Goal: Task Accomplishment & Management: Manage account settings

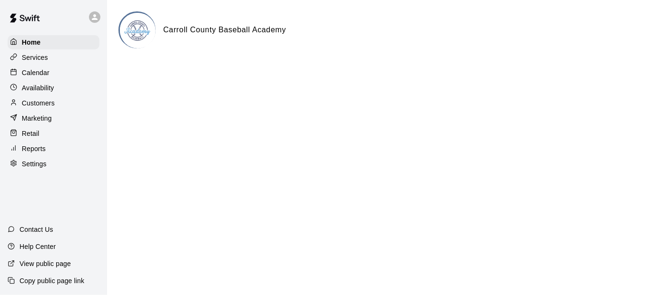
click at [39, 123] on p "Marketing" at bounding box center [37, 119] width 30 height 10
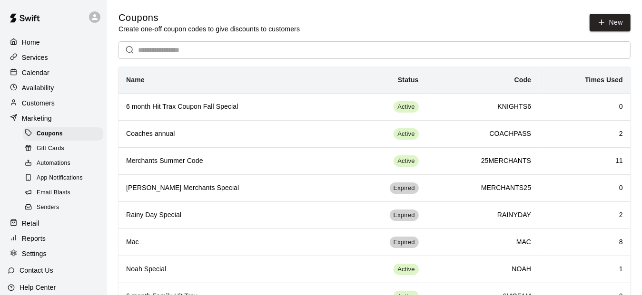
click at [215, 113] on th "6 month Hit Trax Coupon Fall Special" at bounding box center [228, 106] width 221 height 27
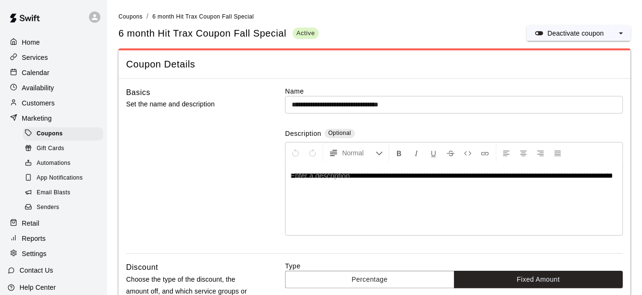
type input "**********"
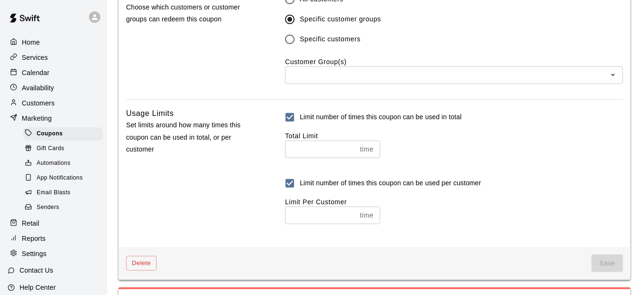
scroll to position [603, 0]
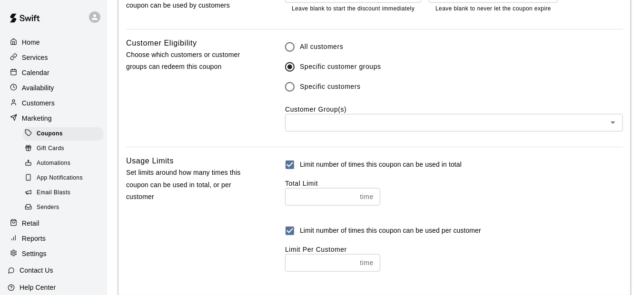
click at [327, 122] on input "text" at bounding box center [446, 123] width 316 height 12
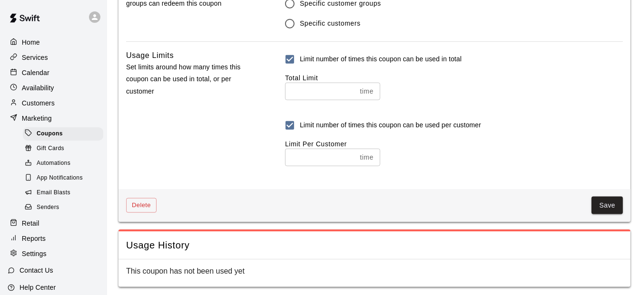
scroll to position [571, 0]
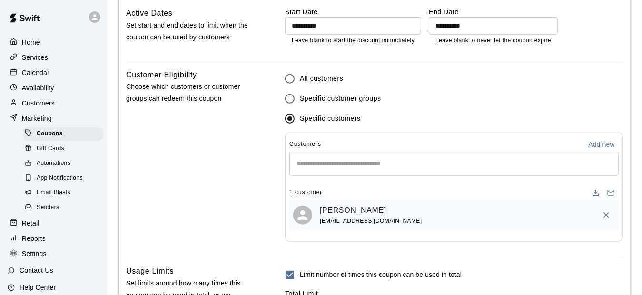
click at [352, 166] on input "Start typing to search customers..." at bounding box center [454, 164] width 321 height 10
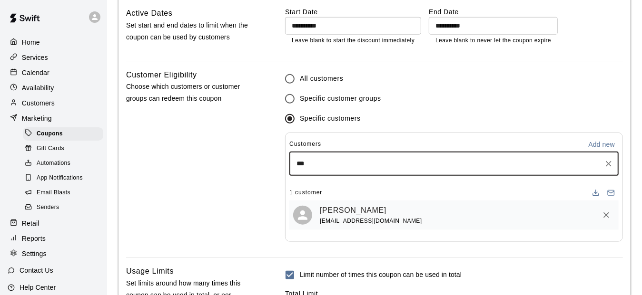
type input "****"
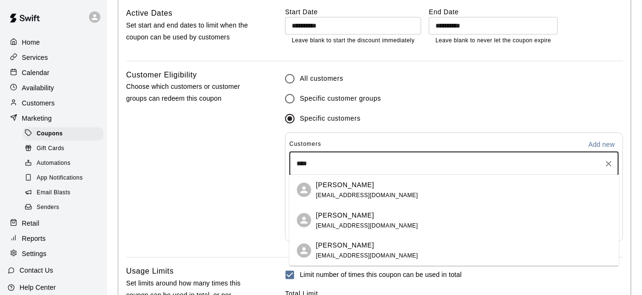
click at [332, 216] on p "[PERSON_NAME]" at bounding box center [345, 215] width 58 height 10
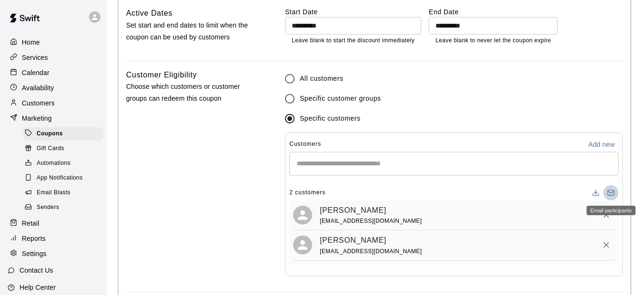
click at [613, 191] on icon "Email participants" at bounding box center [610, 192] width 6 height 2
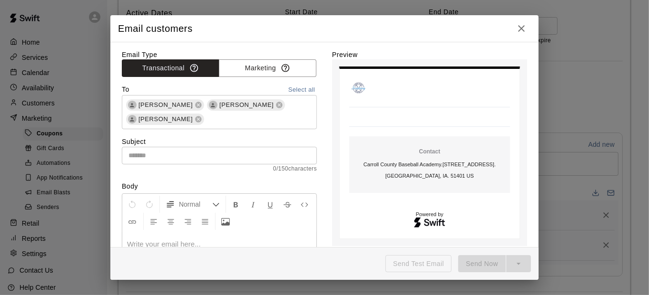
click at [196, 117] on icon at bounding box center [199, 120] width 6 height 6
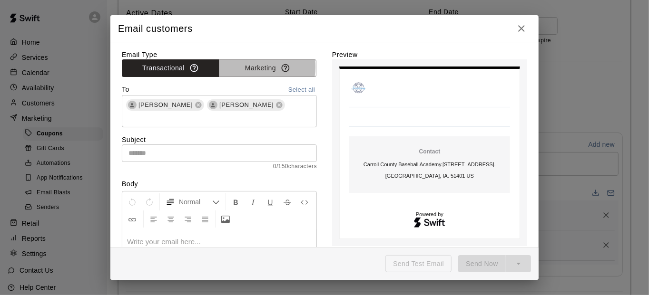
click at [242, 67] on button "Marketing" at bounding box center [268, 68] width 98 height 18
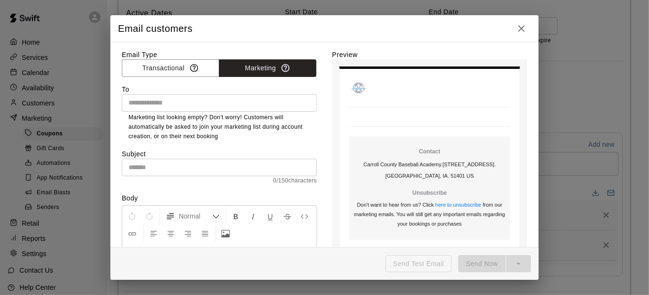
click at [523, 27] on icon "button" at bounding box center [521, 28] width 7 height 7
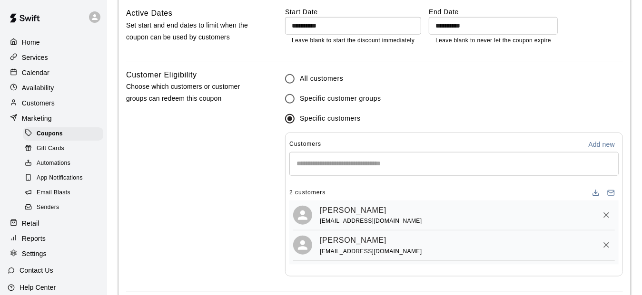
click at [37, 101] on p "Customers" at bounding box center [38, 103] width 33 height 10
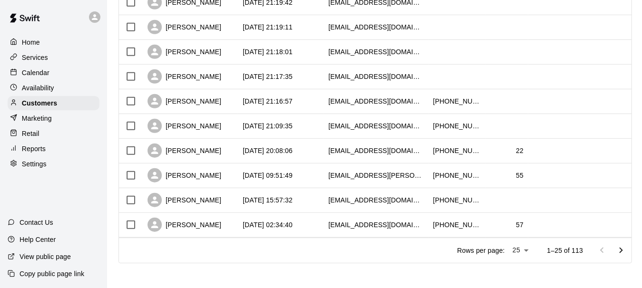
scroll to position [540, 0]
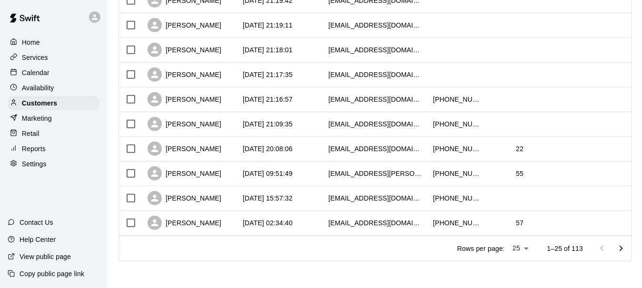
click at [625, 251] on icon "Go to next page" at bounding box center [620, 248] width 11 height 11
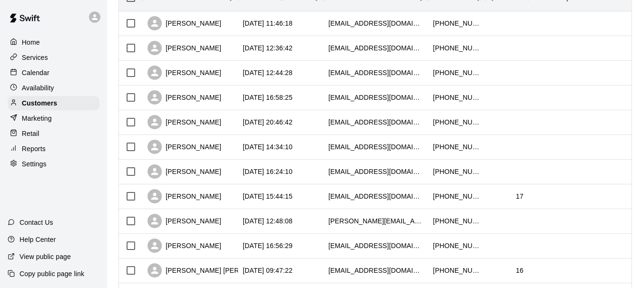
scroll to position [160, 0]
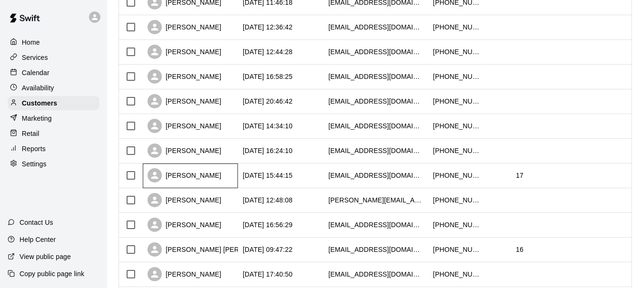
click at [205, 177] on div "[PERSON_NAME]" at bounding box center [184, 175] width 74 height 14
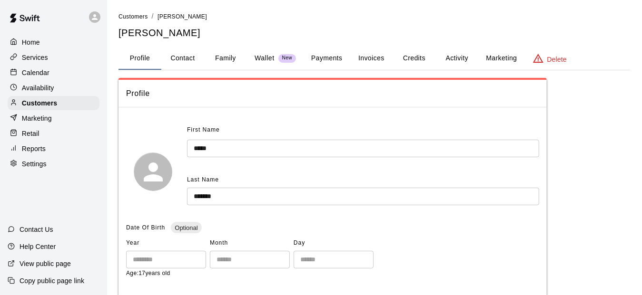
click at [319, 59] on button "Payments" at bounding box center [327, 58] width 46 height 23
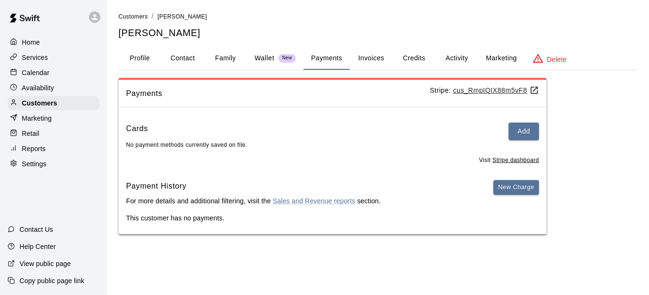
click at [376, 59] on button "Invoices" at bounding box center [371, 58] width 43 height 23
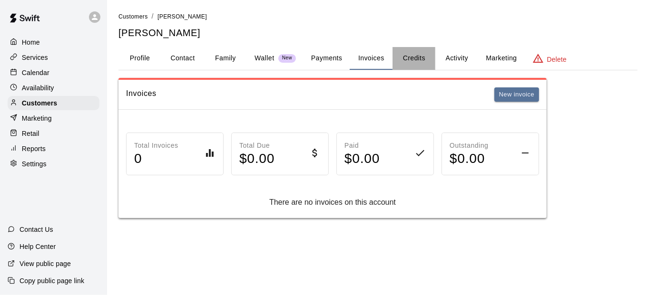
click at [414, 58] on button "Credits" at bounding box center [413, 58] width 43 height 23
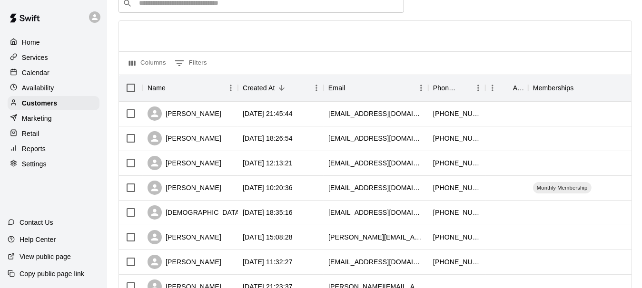
scroll to position [48, 0]
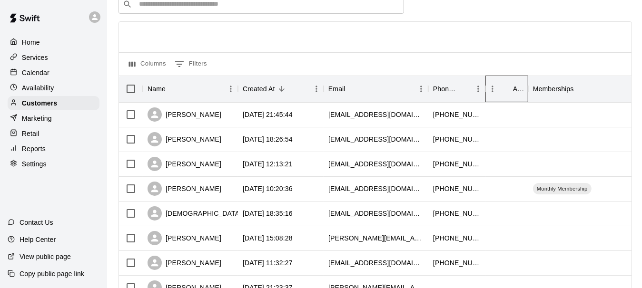
click at [528, 91] on icon "Age" at bounding box center [528, 89] width 1 height 7
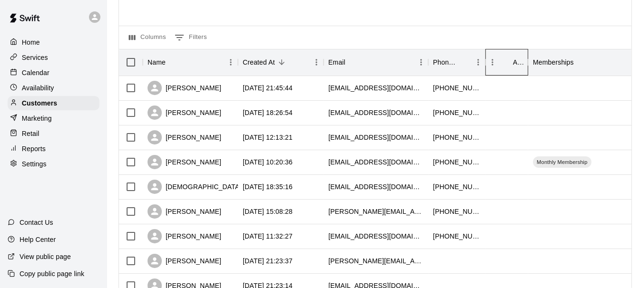
scroll to position [0, 0]
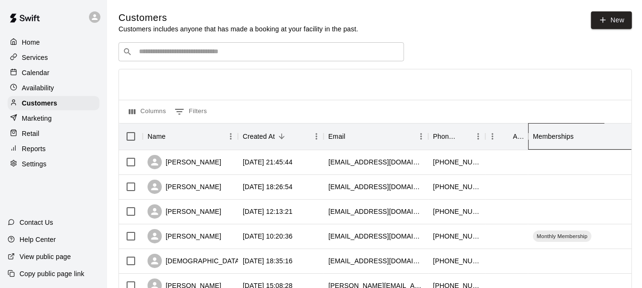
click at [561, 141] on div "Memberships" at bounding box center [553, 136] width 41 height 27
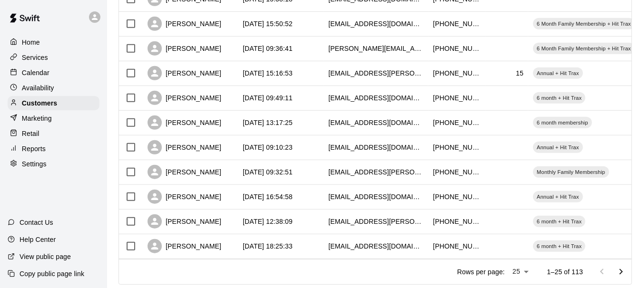
scroll to position [523, 0]
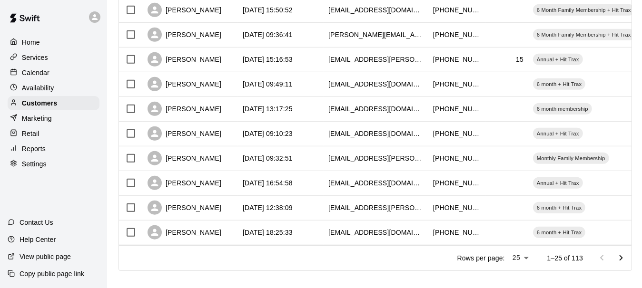
click at [623, 261] on icon "Go to next page" at bounding box center [620, 258] width 3 height 6
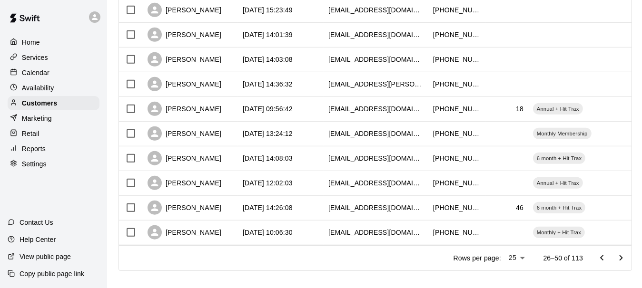
click at [34, 58] on p "Services" at bounding box center [35, 58] width 26 height 10
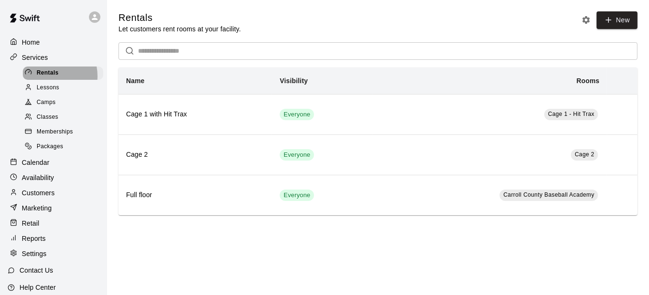
click at [47, 78] on span "Rentals" at bounding box center [48, 74] width 22 height 10
click at [270, 130] on th "Cage 1 with Hit Trax" at bounding box center [195, 114] width 154 height 40
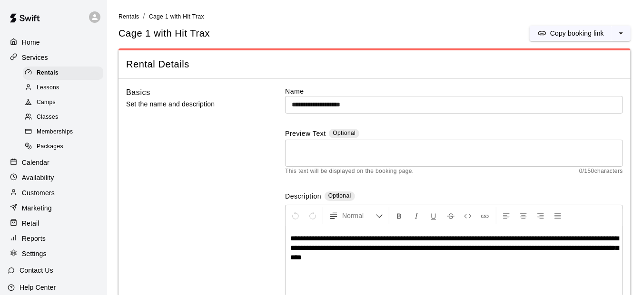
click at [30, 39] on p "Home" at bounding box center [31, 43] width 18 height 10
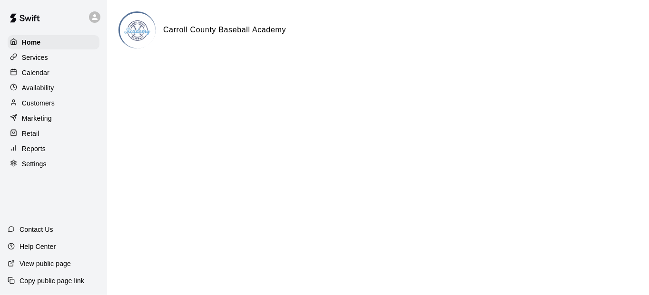
click at [41, 123] on p "Marketing" at bounding box center [37, 119] width 30 height 10
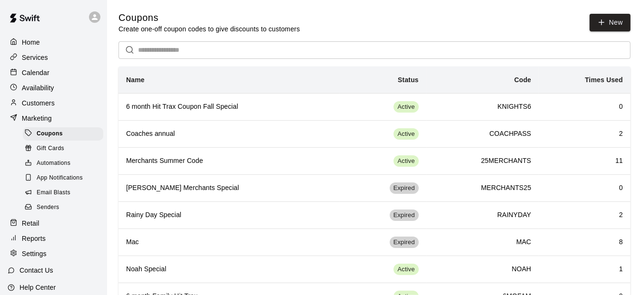
click at [292, 110] on h6 "6 month Hit Trax Coupon Fall Special" at bounding box center [229, 107] width 206 height 10
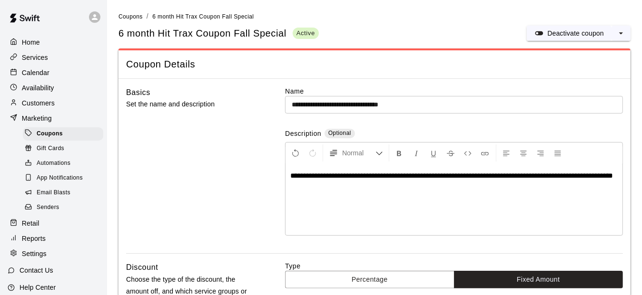
scroll to position [48, 0]
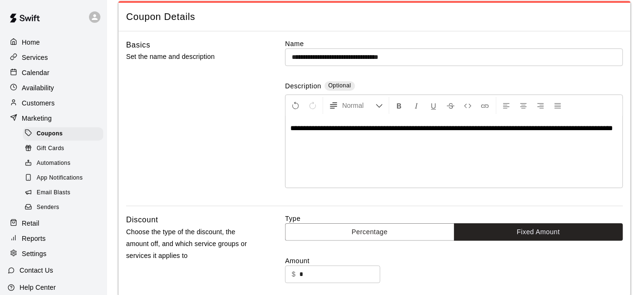
click at [37, 62] on p "Services" at bounding box center [35, 58] width 26 height 10
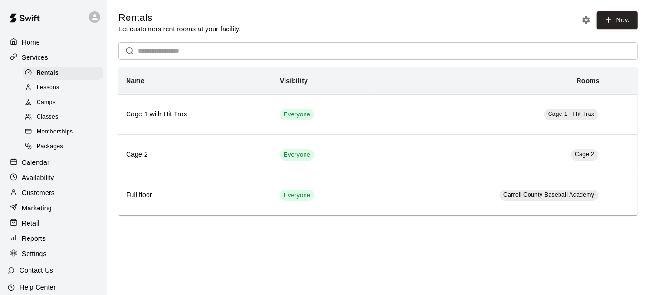
click at [48, 136] on span "Memberships" at bounding box center [55, 132] width 36 height 10
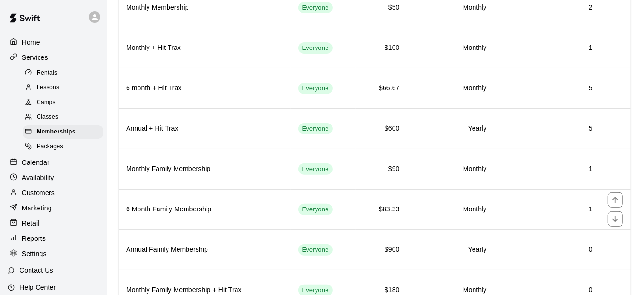
scroll to position [143, 0]
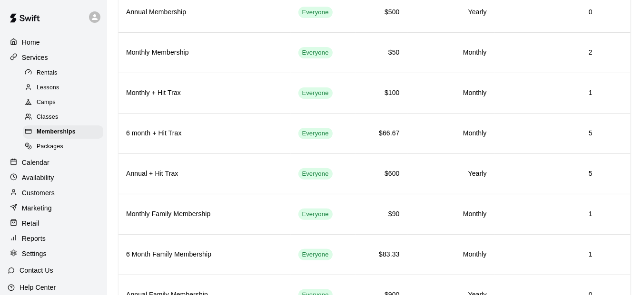
click at [49, 213] on p "Marketing" at bounding box center [37, 209] width 30 height 10
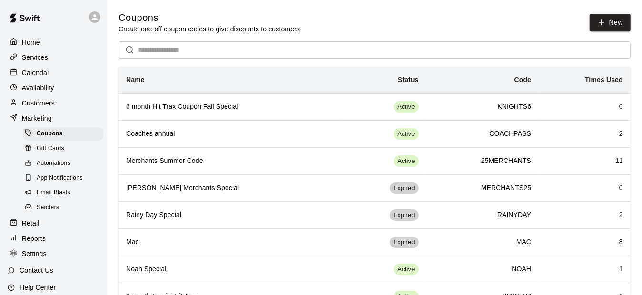
click at [260, 114] on th "6 month Hit Trax Coupon Fall Special" at bounding box center [228, 106] width 221 height 27
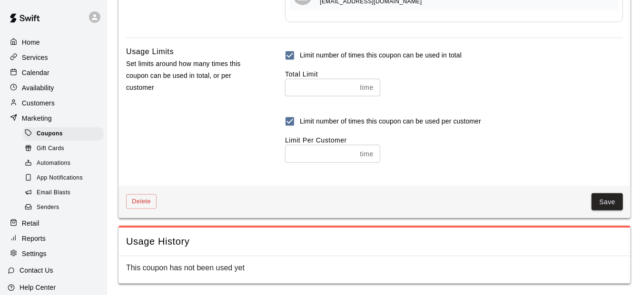
scroll to position [603, 0]
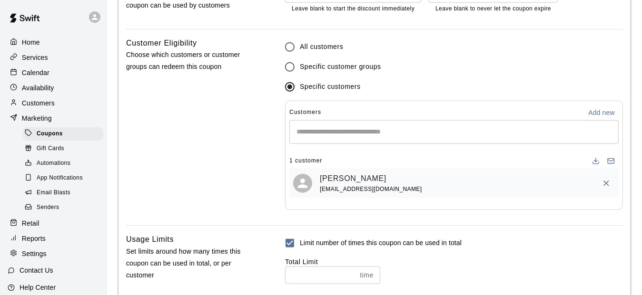
click at [304, 50] on label "All customers" at bounding box center [338, 47] width 117 height 20
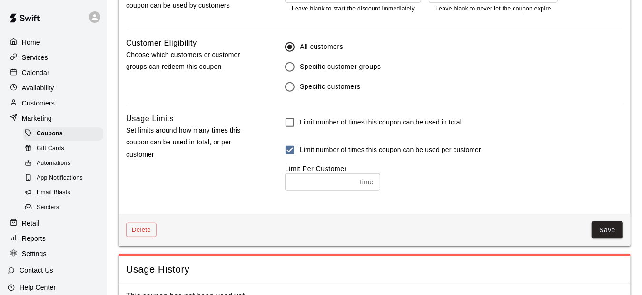
click at [621, 231] on button "Save" at bounding box center [606, 231] width 31 height 18
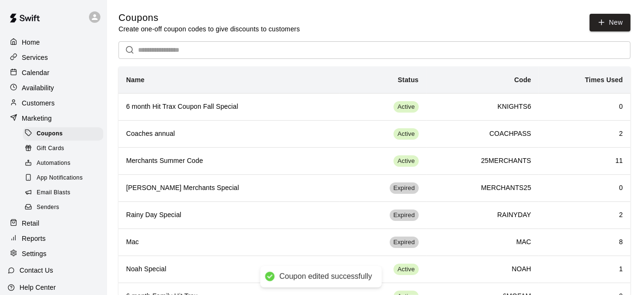
click at [305, 109] on h6 "6 month Hit Trax Coupon Fall Special" at bounding box center [229, 107] width 206 height 10
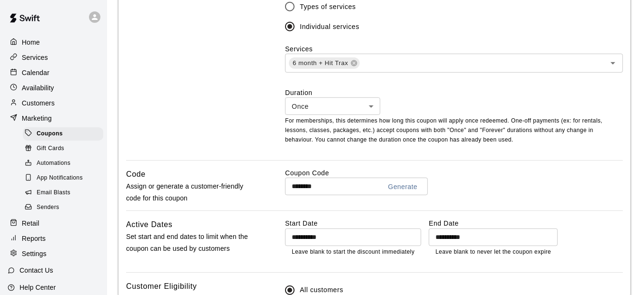
scroll to position [381, 0]
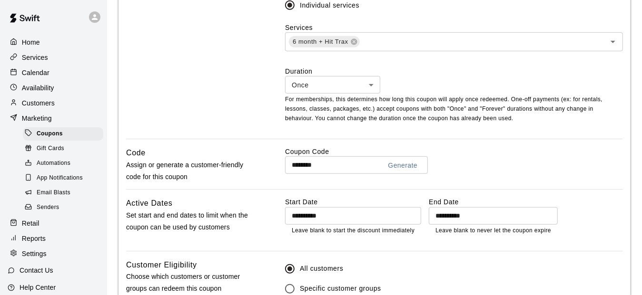
click at [614, 41] on icon "Open" at bounding box center [612, 42] width 5 height 2
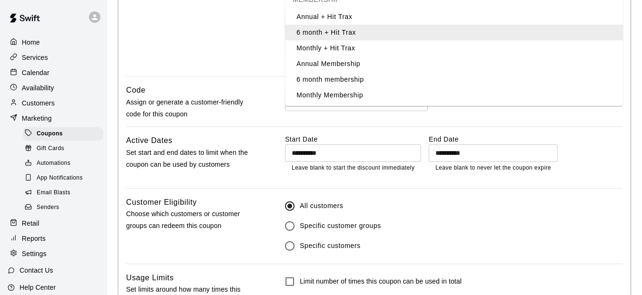
scroll to position [428, 0]
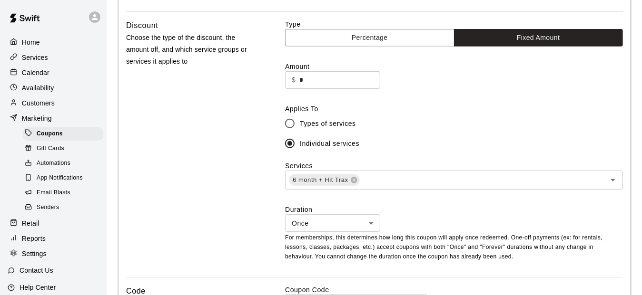
scroll to position [238, 0]
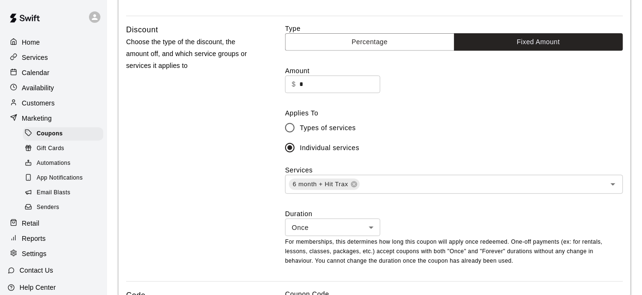
click at [611, 182] on icon "Open" at bounding box center [612, 184] width 11 height 11
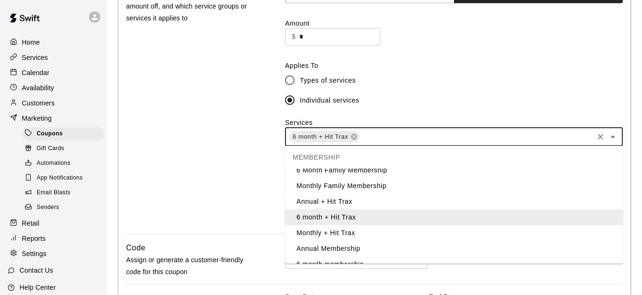
scroll to position [386, 0]
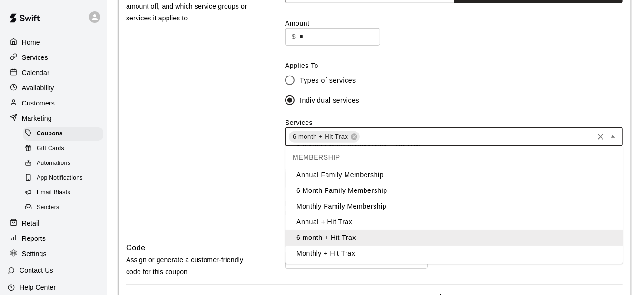
click at [345, 192] on li "6 Month Family Membership" at bounding box center [454, 191] width 338 height 16
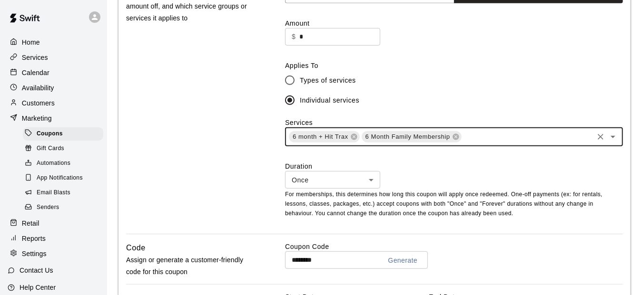
click at [454, 138] on icon at bounding box center [455, 137] width 6 height 6
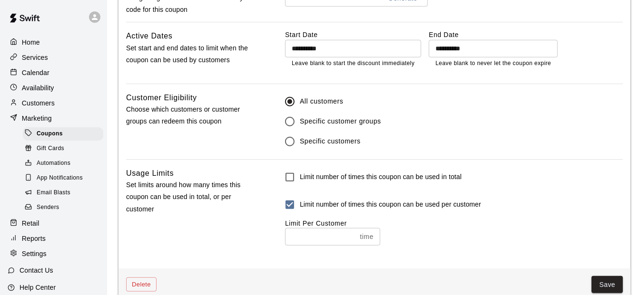
scroll to position [632, 0]
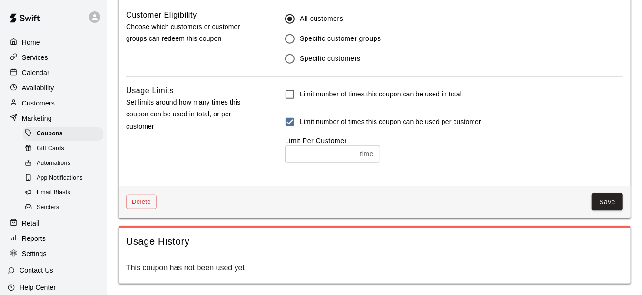
click at [597, 196] on button "Save" at bounding box center [606, 203] width 31 height 18
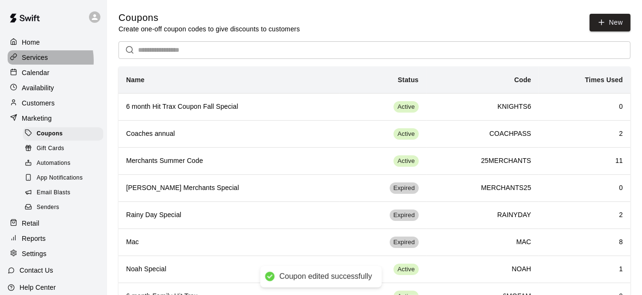
click at [35, 61] on p "Services" at bounding box center [35, 58] width 26 height 10
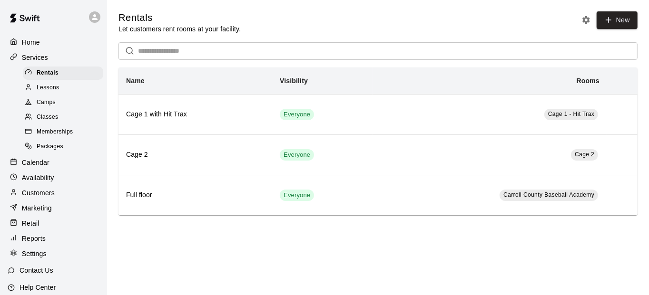
click at [48, 134] on span "Memberships" at bounding box center [55, 132] width 36 height 10
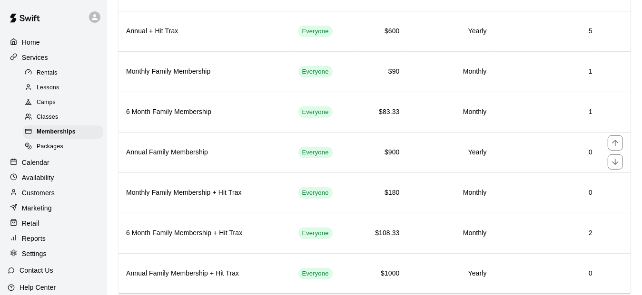
scroll to position [304, 0]
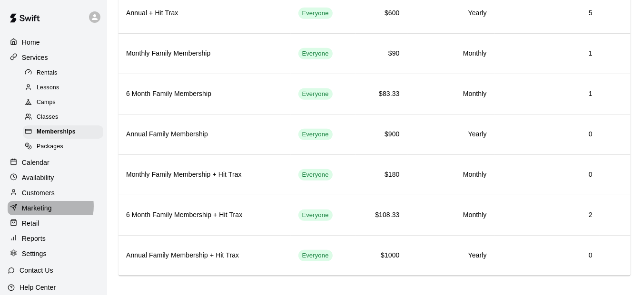
click at [40, 213] on p "Marketing" at bounding box center [37, 209] width 30 height 10
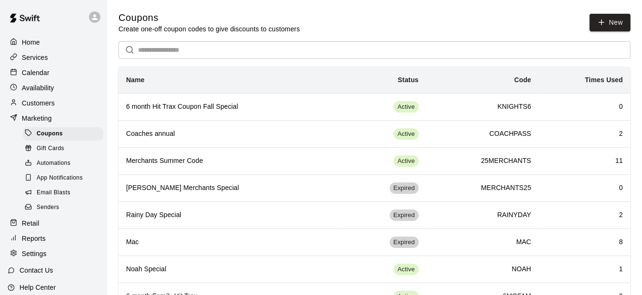
click at [275, 106] on h6 "6 month Hit Trax Coupon Fall Special" at bounding box center [229, 107] width 206 height 10
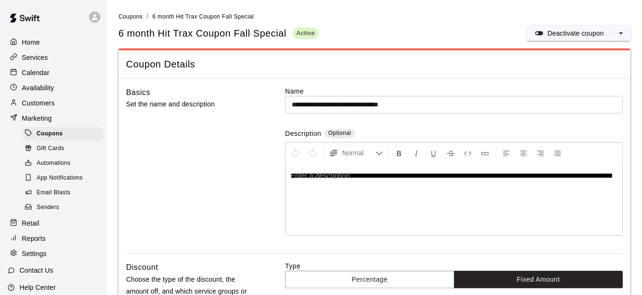
type input "**********"
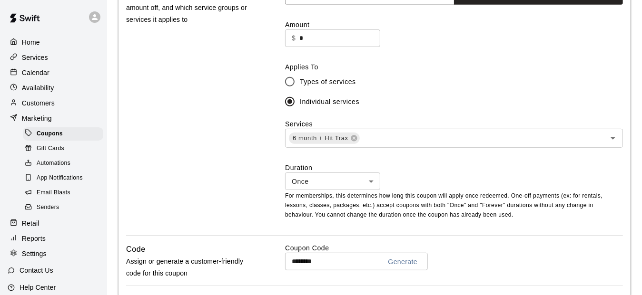
scroll to position [285, 0]
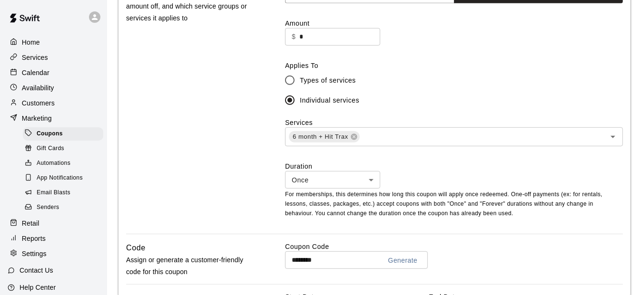
click at [562, 137] on input "text" at bounding box center [476, 137] width 231 height 12
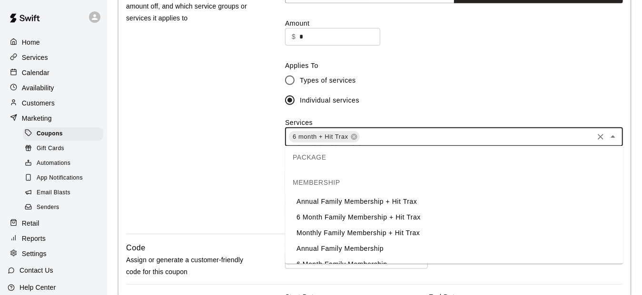
scroll to position [320, 0]
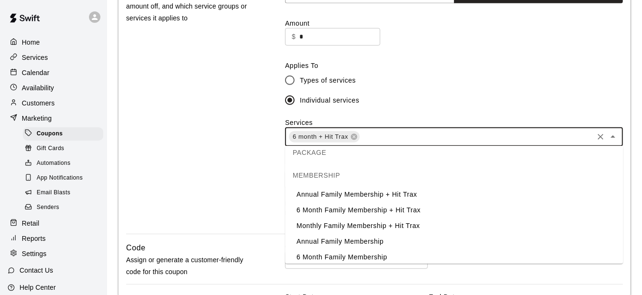
click at [383, 206] on li "6 Month Family Membership + Hit Trax" at bounding box center [454, 211] width 338 height 16
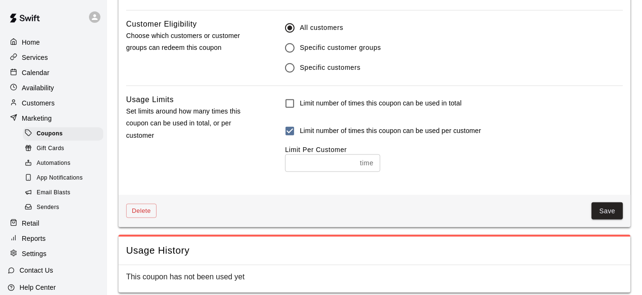
scroll to position [632, 0]
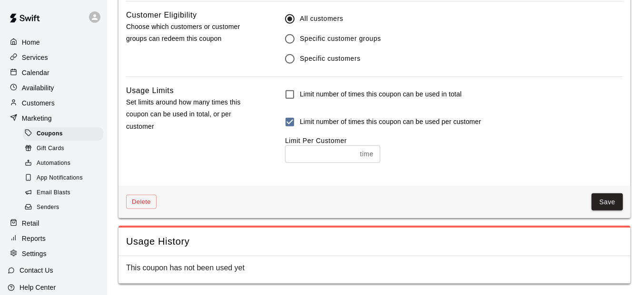
click at [604, 204] on button "Save" at bounding box center [606, 203] width 31 height 18
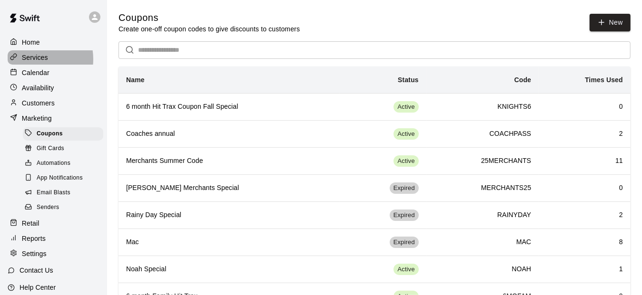
click at [33, 60] on p "Services" at bounding box center [35, 58] width 26 height 10
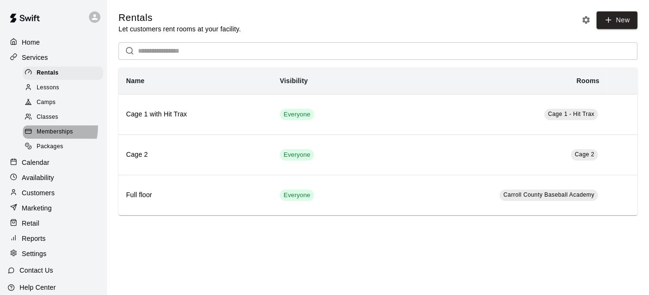
click at [46, 132] on span "Memberships" at bounding box center [55, 132] width 36 height 10
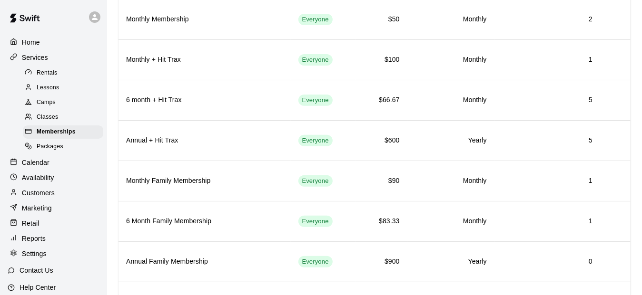
scroll to position [285, 0]
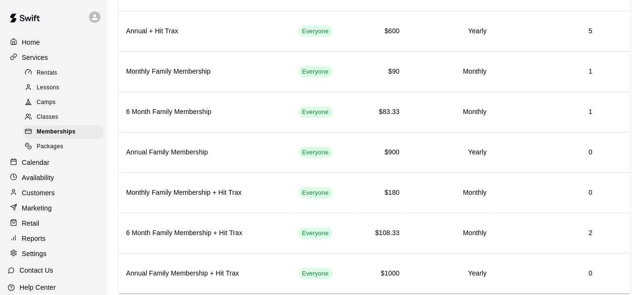
click at [35, 198] on p "Customers" at bounding box center [38, 193] width 33 height 10
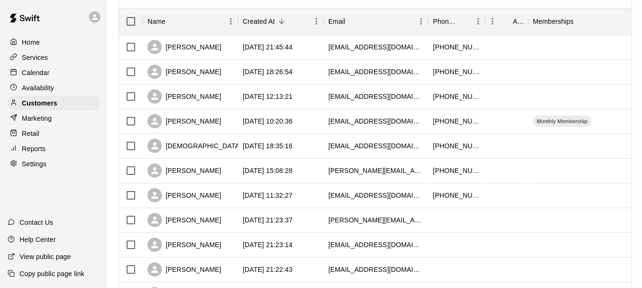
scroll to position [112, 0]
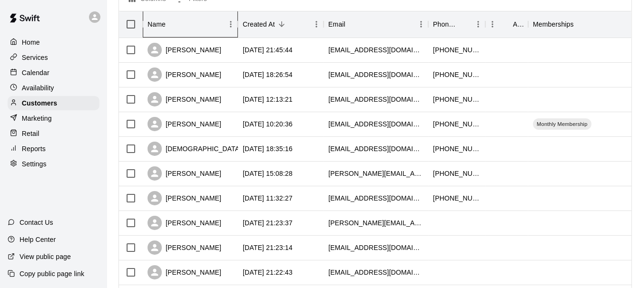
click at [194, 26] on div "Name" at bounding box center [185, 24] width 76 height 27
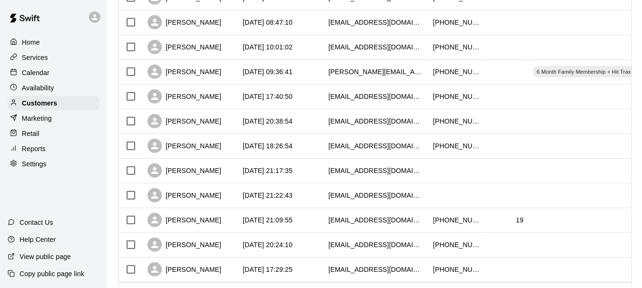
scroll to position [540, 0]
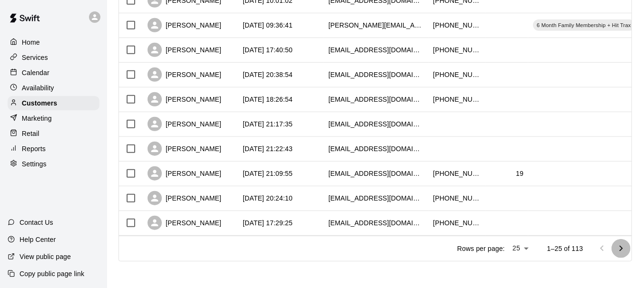
click at [627, 246] on icon "Go to next page" at bounding box center [620, 248] width 11 height 11
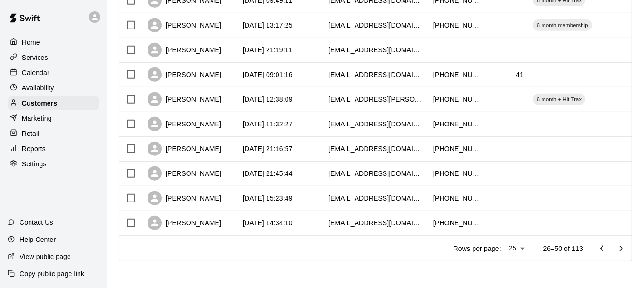
click at [627, 245] on icon "Go to next page" at bounding box center [620, 248] width 11 height 11
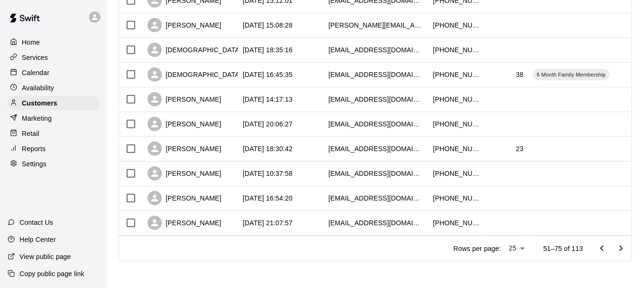
click at [627, 249] on icon "Go to next page" at bounding box center [620, 248] width 11 height 11
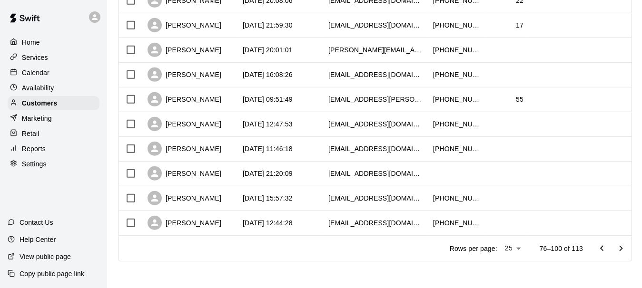
click at [630, 251] on button "Go to next page" at bounding box center [620, 248] width 19 height 19
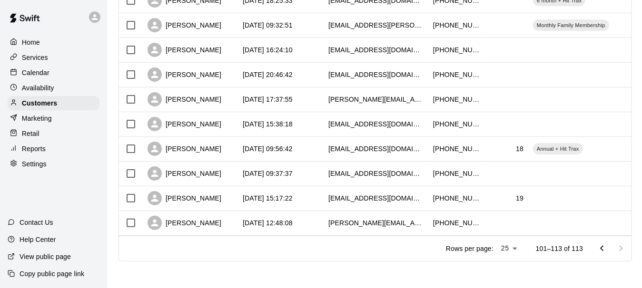
scroll to position [244, 0]
click at [185, 145] on div "[PERSON_NAME]" at bounding box center [184, 149] width 74 height 14
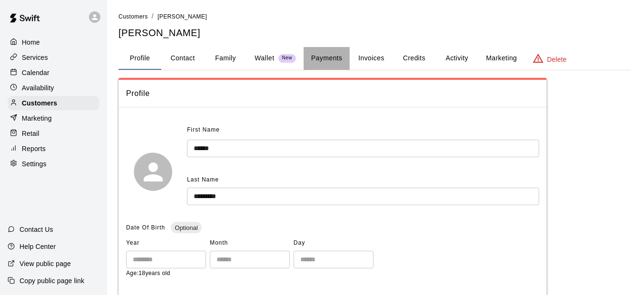
click at [320, 56] on button "Payments" at bounding box center [327, 58] width 46 height 23
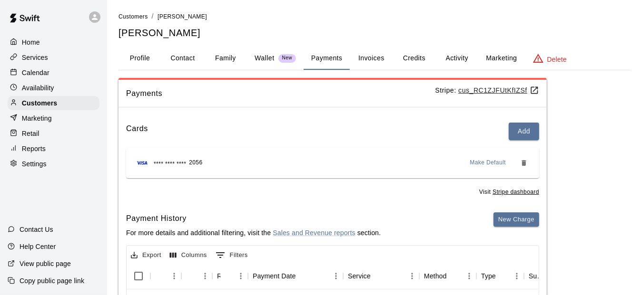
click at [364, 63] on button "Invoices" at bounding box center [371, 58] width 43 height 23
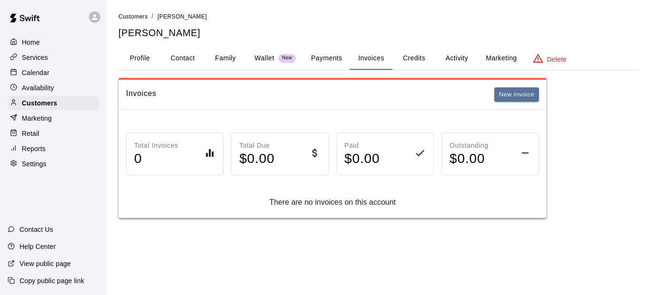
click at [424, 60] on button "Credits" at bounding box center [413, 58] width 43 height 23
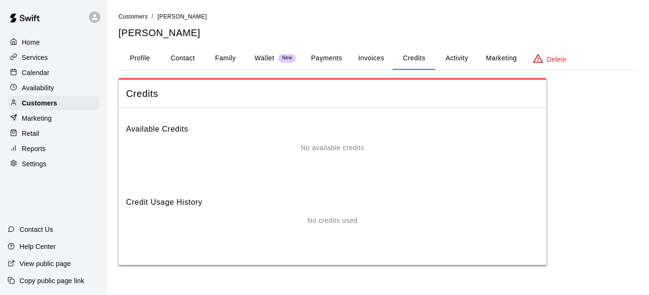
click at [455, 61] on button "Activity" at bounding box center [456, 58] width 43 height 23
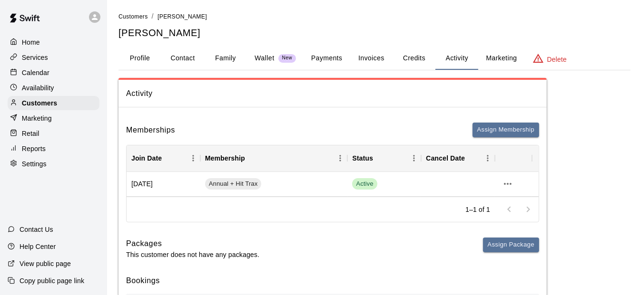
click at [60, 108] on div "Customers" at bounding box center [54, 103] width 92 height 14
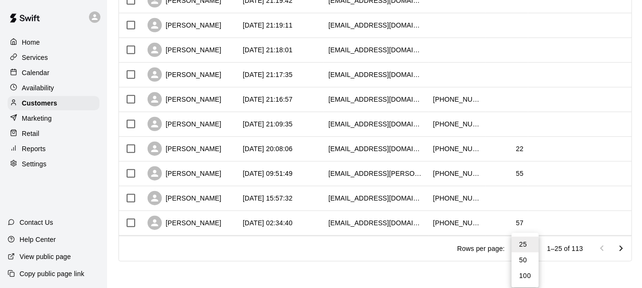
scroll to position [533, 0]
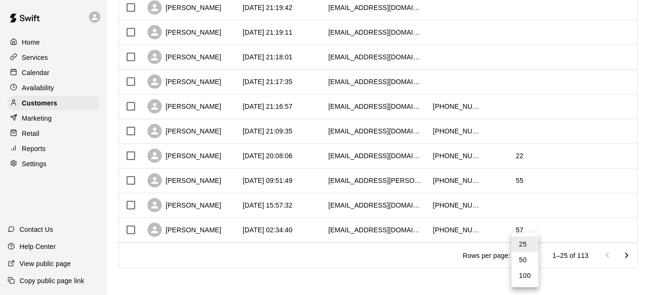
click at [527, 275] on li "100" at bounding box center [524, 276] width 27 height 16
type input "***"
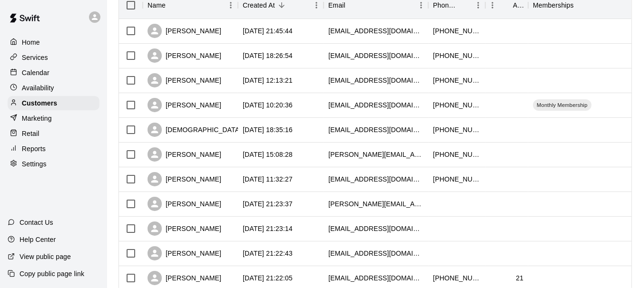
scroll to position [58, 0]
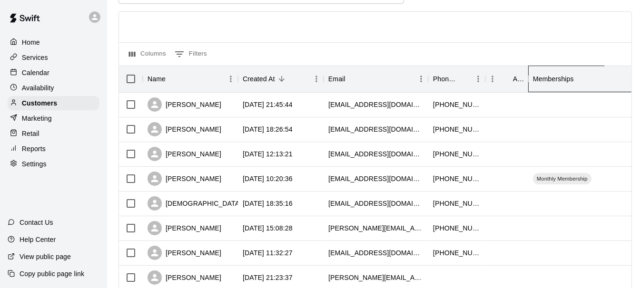
click at [535, 81] on div "Memberships" at bounding box center [553, 79] width 41 height 27
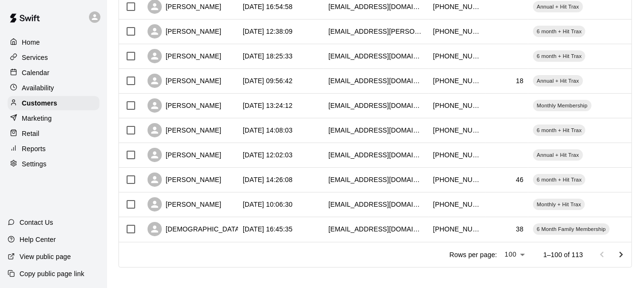
scroll to position [2389, 0]
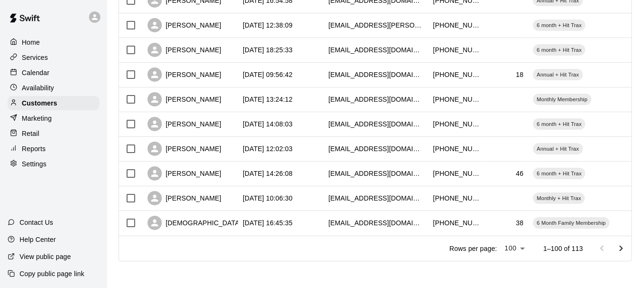
click at [627, 255] on icon "Go to next page" at bounding box center [620, 248] width 11 height 11
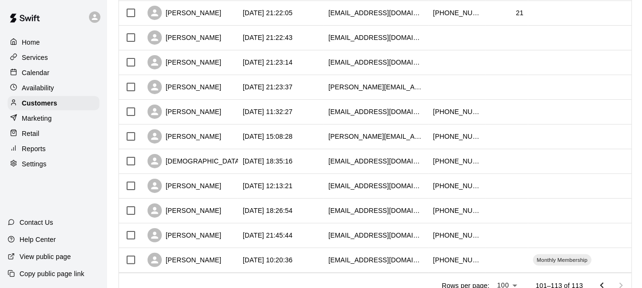
scroll to position [244, 0]
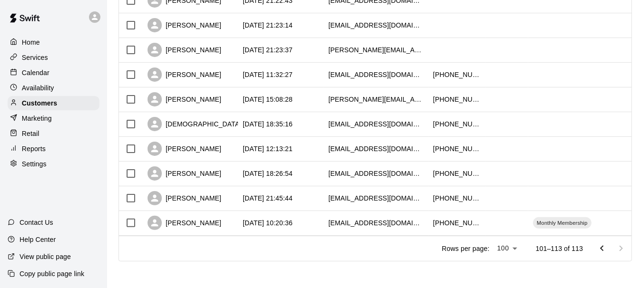
click at [602, 246] on icon "Go to previous page" at bounding box center [601, 248] width 11 height 11
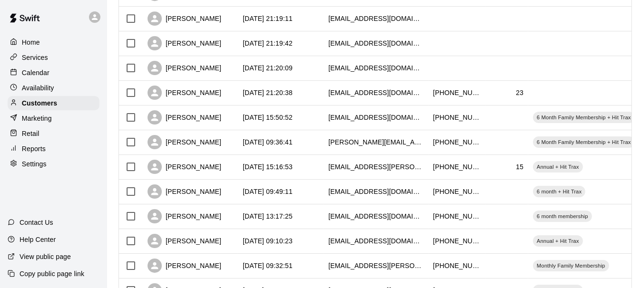
scroll to position [2110, 0]
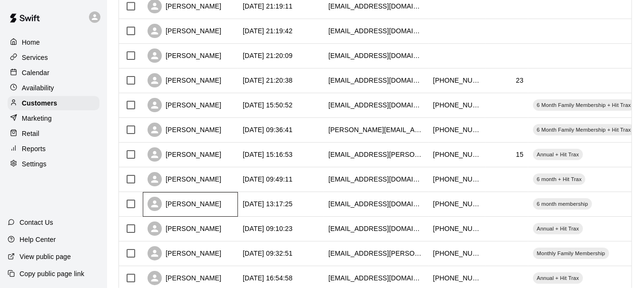
click at [192, 207] on div "[PERSON_NAME]" at bounding box center [184, 204] width 74 height 14
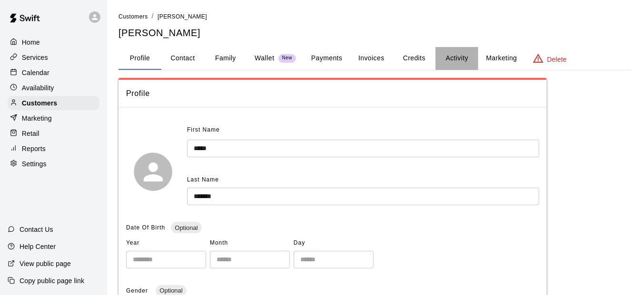
click at [452, 60] on button "Activity" at bounding box center [456, 58] width 43 height 23
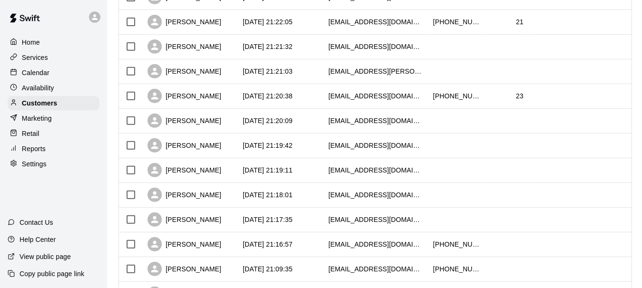
scroll to position [523, 0]
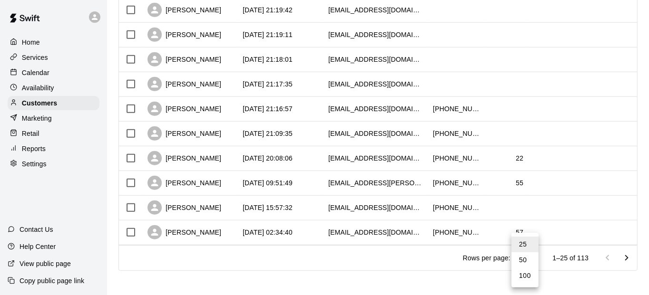
click at [520, 277] on li "100" at bounding box center [524, 276] width 27 height 16
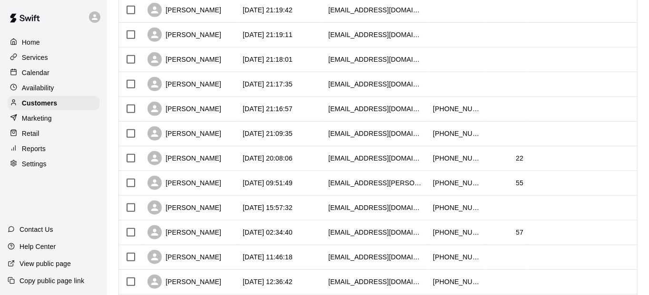
type input "***"
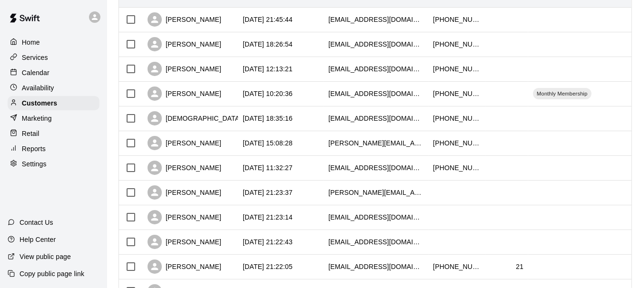
scroll to position [0, 0]
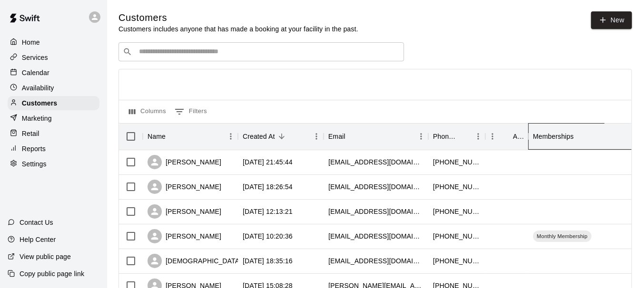
click at [562, 141] on div "Memberships" at bounding box center [553, 136] width 41 height 27
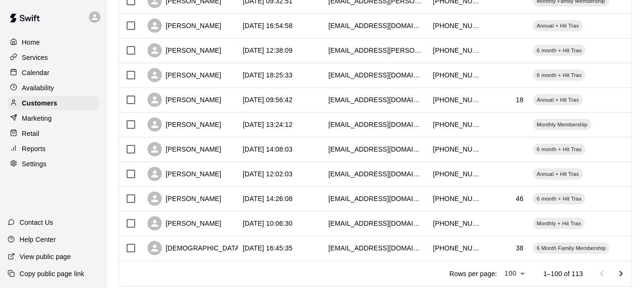
scroll to position [2348, 0]
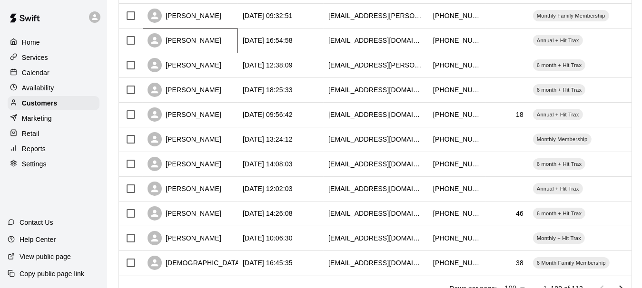
click at [227, 39] on div "[PERSON_NAME]" at bounding box center [190, 41] width 95 height 25
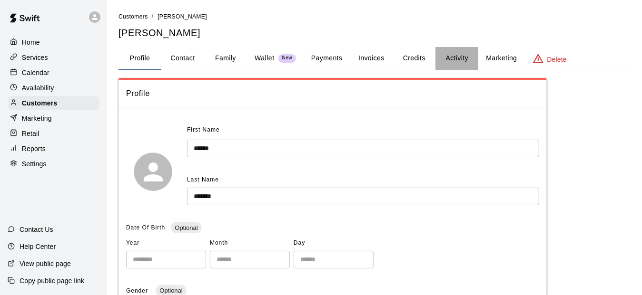
click at [463, 59] on button "Activity" at bounding box center [456, 58] width 43 height 23
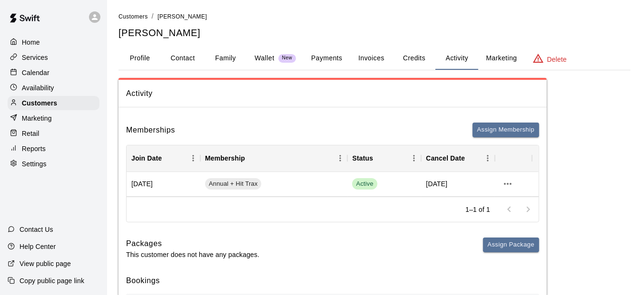
click at [135, 12] on link "Customers" at bounding box center [132, 16] width 29 height 8
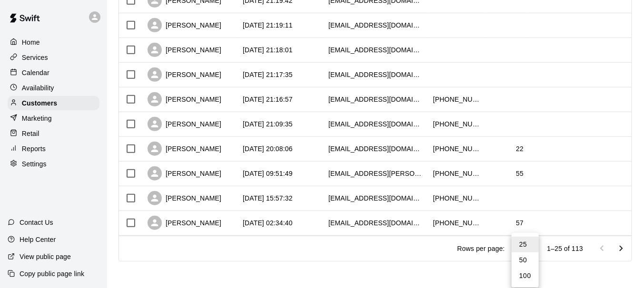
scroll to position [533, 0]
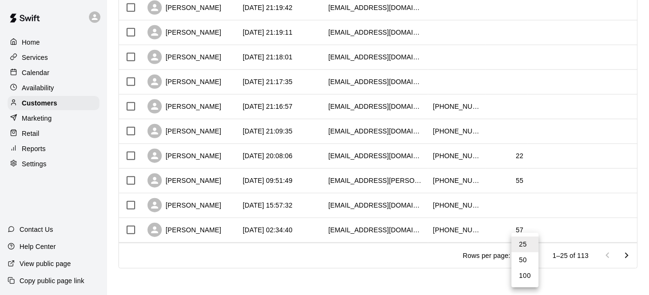
click at [526, 274] on li "100" at bounding box center [524, 276] width 27 height 16
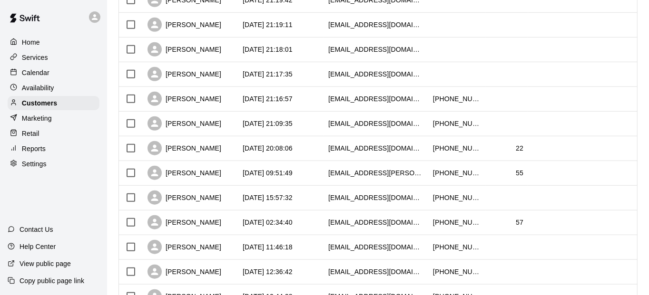
type input "***"
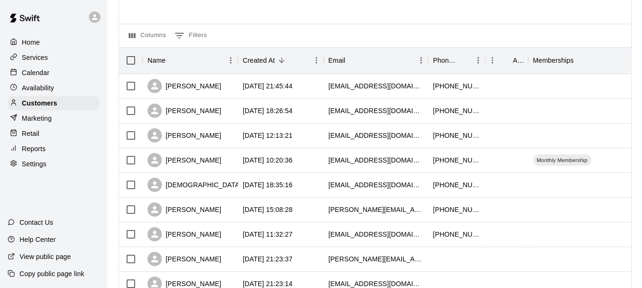
scroll to position [10, 0]
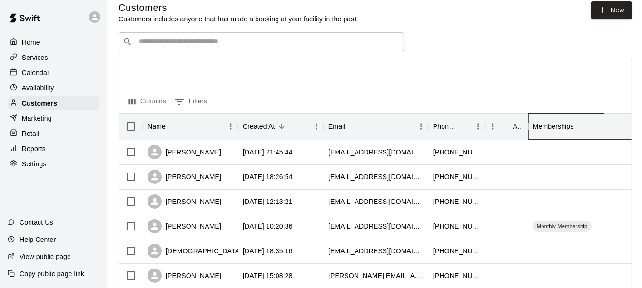
click at [542, 128] on div "Memberships" at bounding box center [553, 126] width 41 height 27
click at [569, 132] on div "Memberships" at bounding box center [553, 126] width 41 height 27
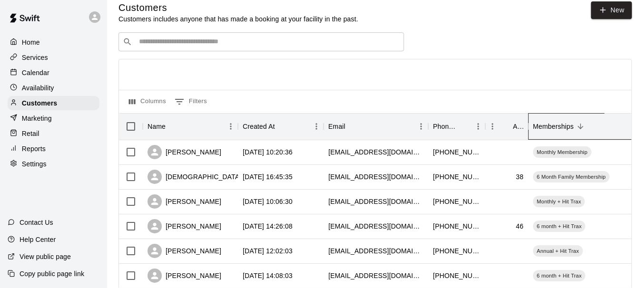
scroll to position [153, 0]
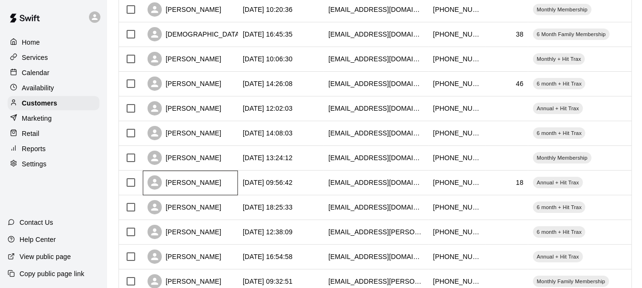
click at [219, 185] on div "[PERSON_NAME]" at bounding box center [184, 183] width 74 height 14
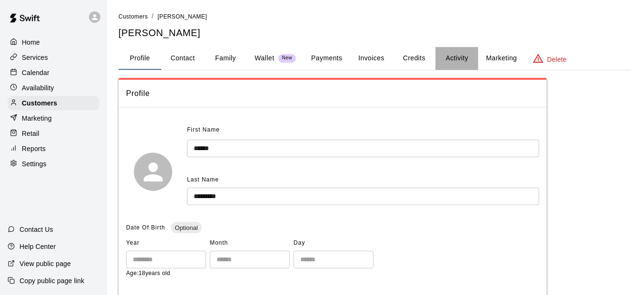
click at [443, 59] on button "Activity" at bounding box center [456, 58] width 43 height 23
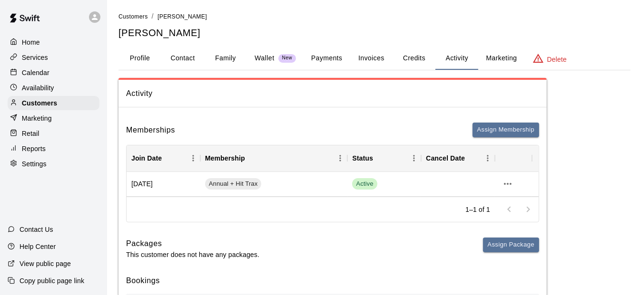
click at [143, 17] on span "Customers" at bounding box center [132, 16] width 29 height 7
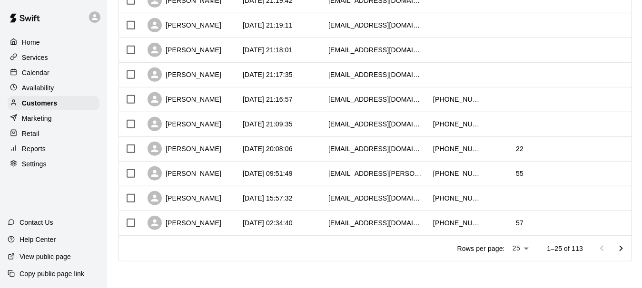
scroll to position [533, 0]
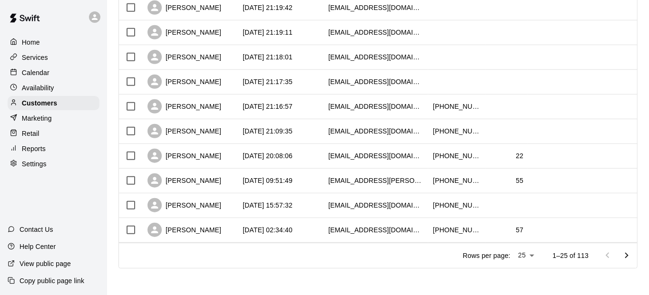
click at [526, 279] on li "100" at bounding box center [524, 276] width 27 height 16
type input "***"
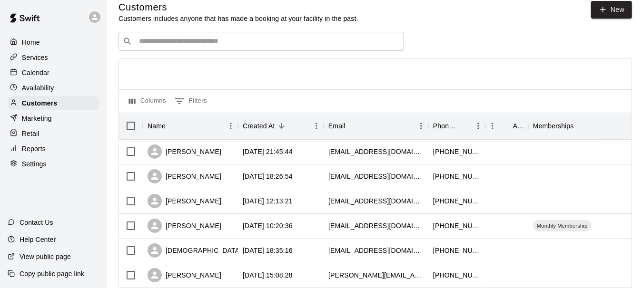
scroll to position [10, 0]
click at [546, 127] on div "Memberships" at bounding box center [553, 126] width 41 height 27
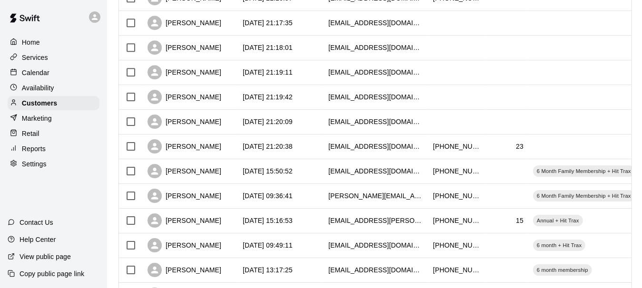
scroll to position [2198, 0]
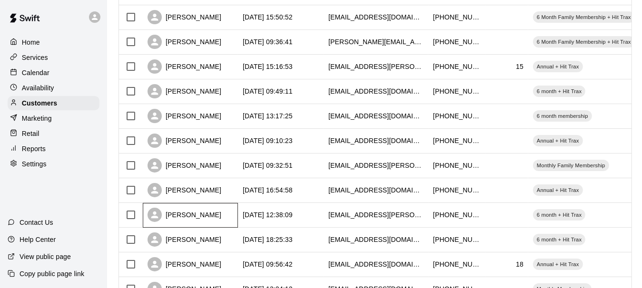
click at [195, 215] on div "[PERSON_NAME]" at bounding box center [184, 215] width 74 height 14
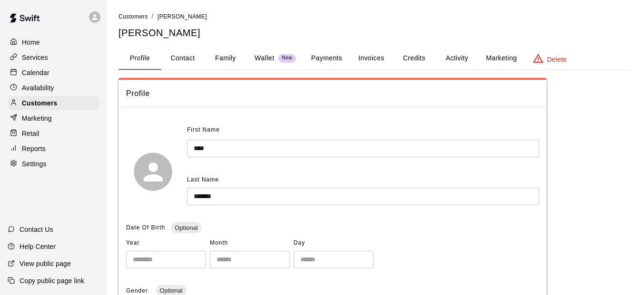
click at [468, 58] on button "Activity" at bounding box center [456, 58] width 43 height 23
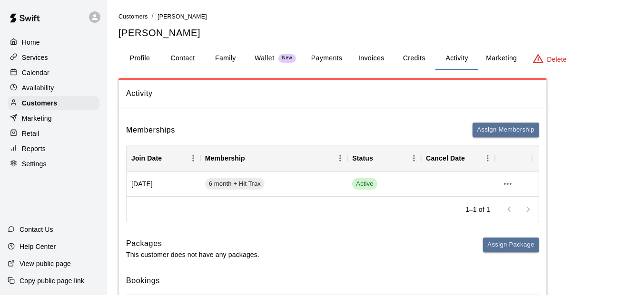
click at [325, 56] on button "Payments" at bounding box center [327, 58] width 46 height 23
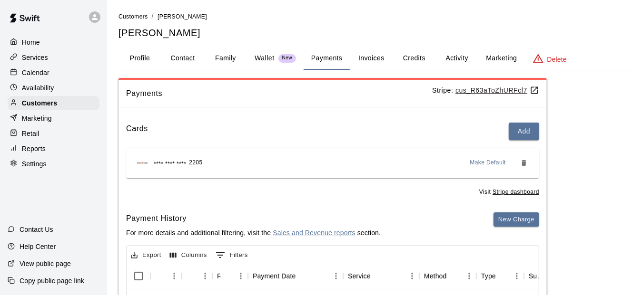
click at [139, 18] on span "Customers" at bounding box center [132, 16] width 29 height 7
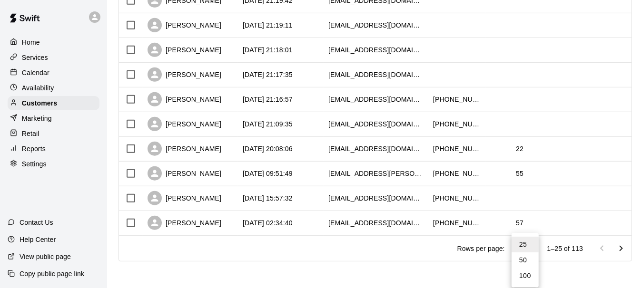
scroll to position [533, 0]
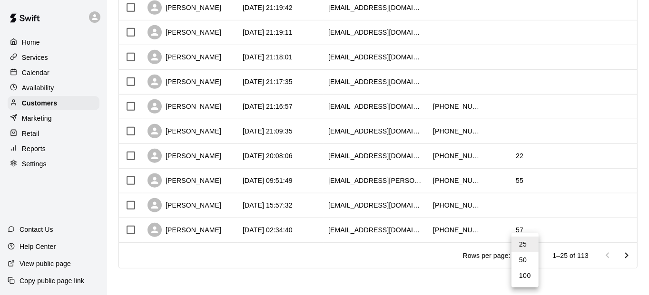
click at [529, 273] on li "100" at bounding box center [524, 276] width 27 height 16
type input "***"
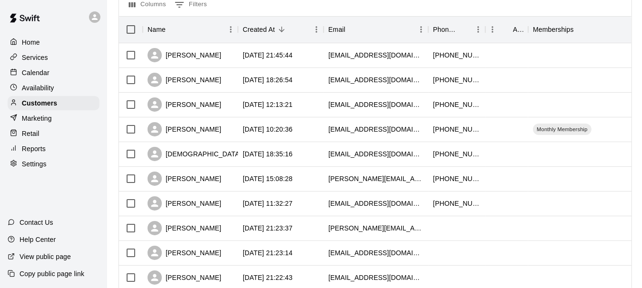
scroll to position [58, 0]
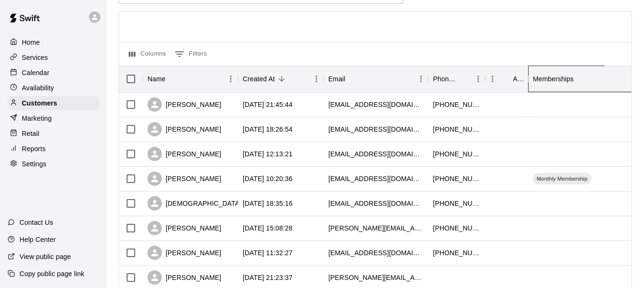
click at [554, 85] on div "Memberships" at bounding box center [553, 79] width 41 height 27
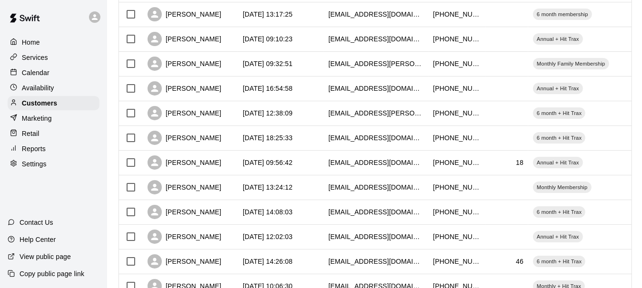
scroll to position [2389, 0]
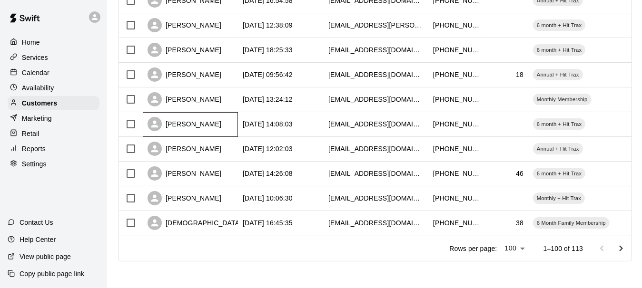
click at [211, 127] on div "[PERSON_NAME]" at bounding box center [190, 124] width 95 height 25
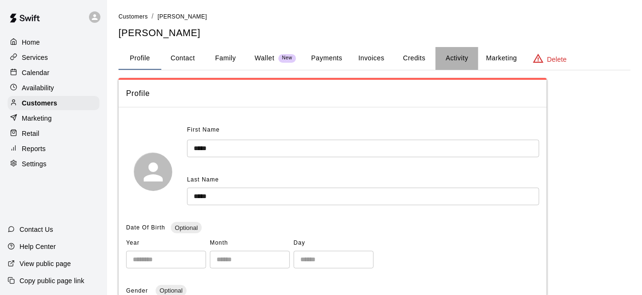
click at [471, 59] on button "Activity" at bounding box center [456, 58] width 43 height 23
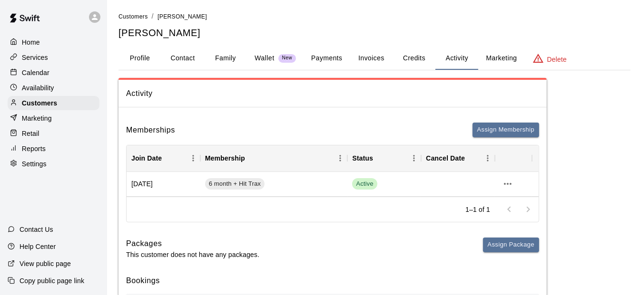
click at [337, 63] on button "Payments" at bounding box center [327, 58] width 46 height 23
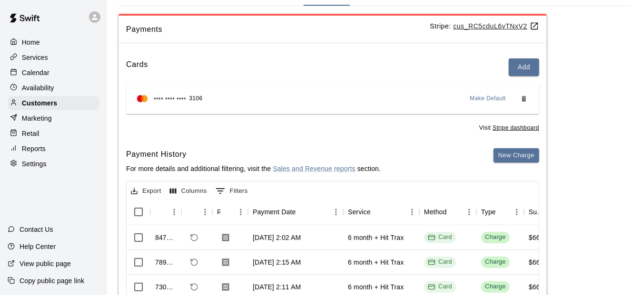
scroll to position [184, 0]
